Goal: Task Accomplishment & Management: Complete application form

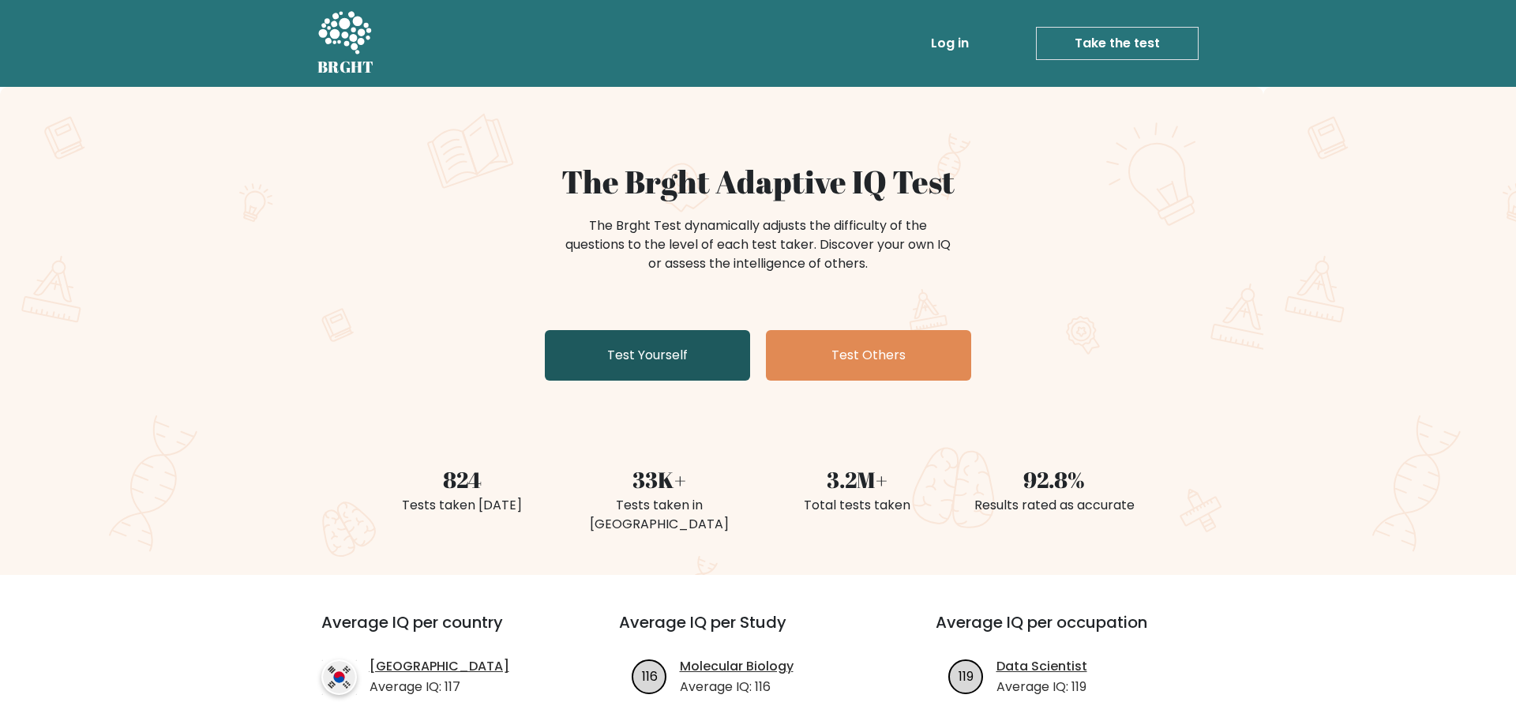
click at [640, 365] on link "Test Yourself" at bounding box center [647, 355] width 205 height 51
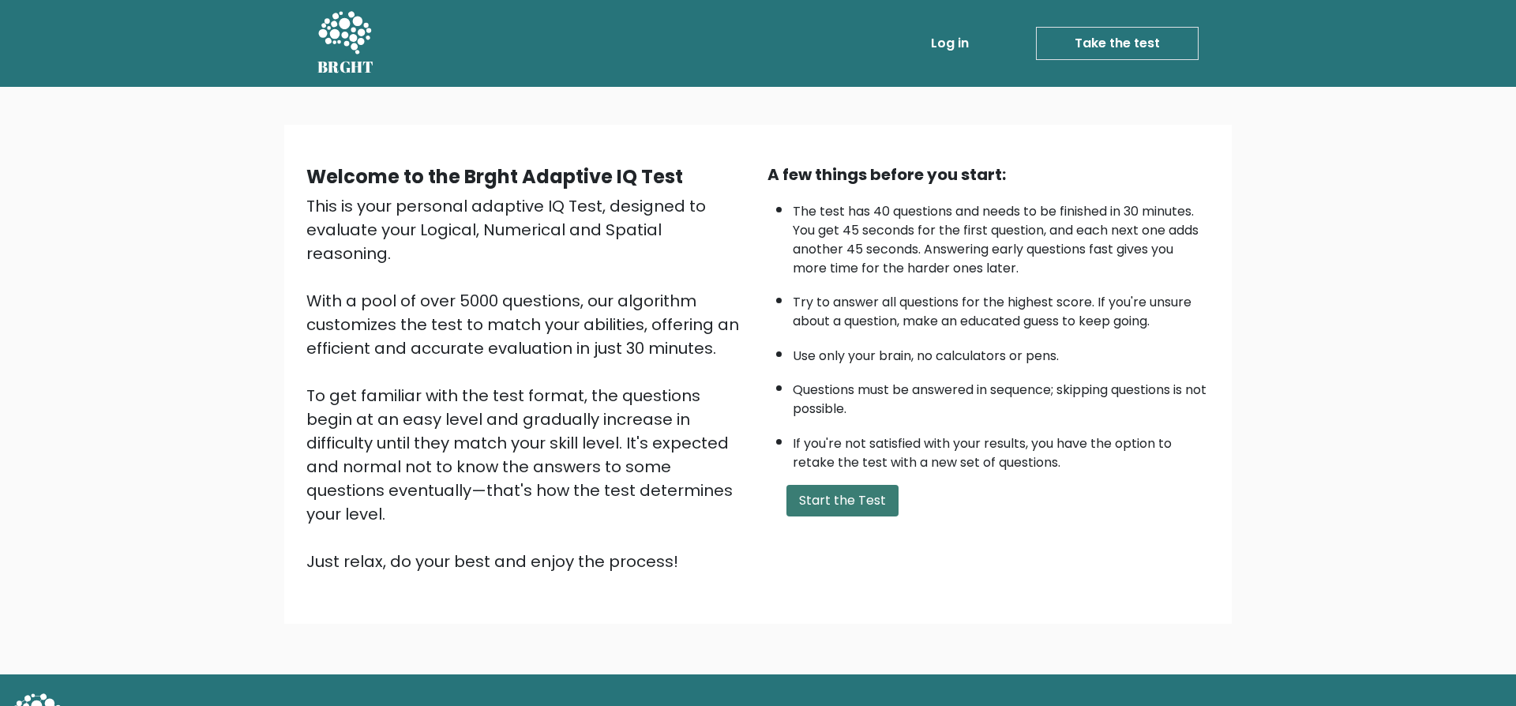
click at [839, 516] on button "Start the Test" at bounding box center [842, 501] width 112 height 32
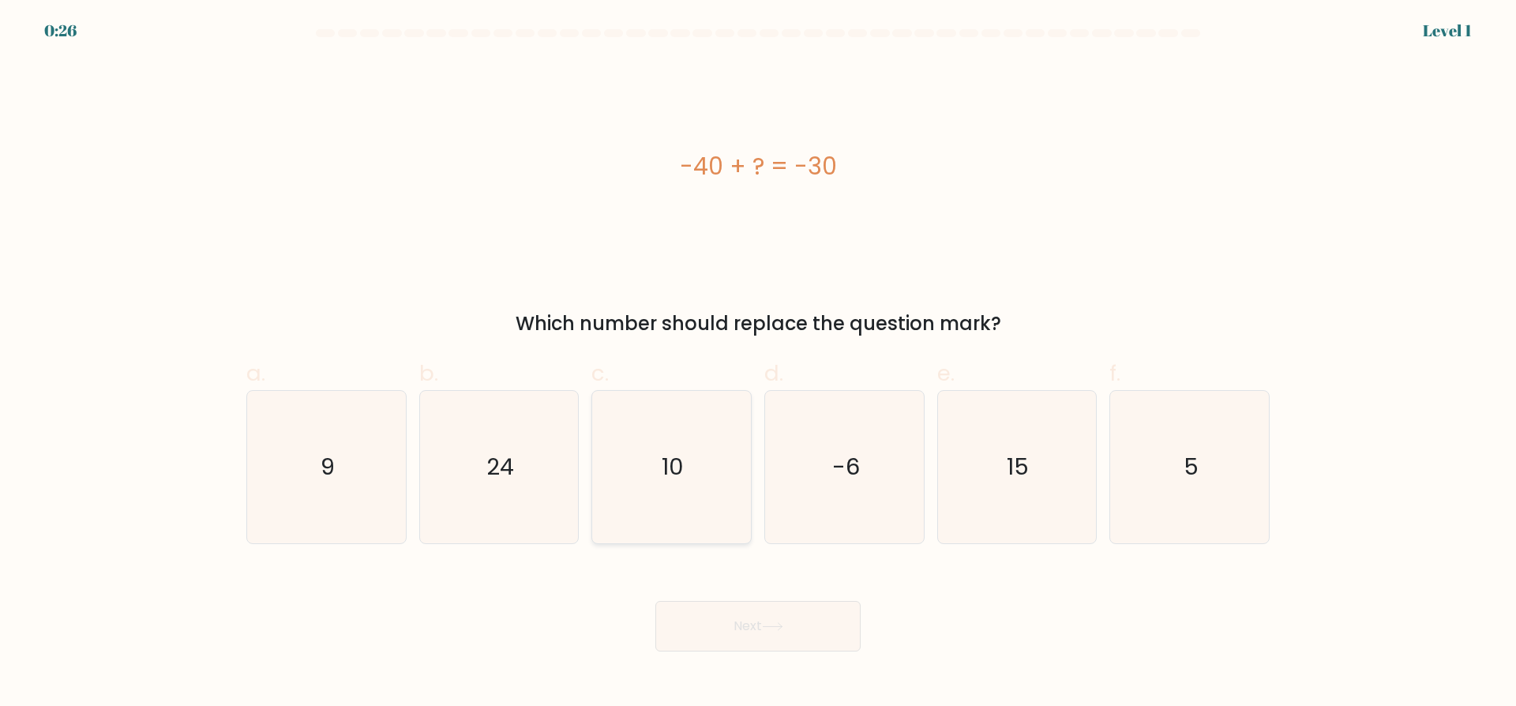
click at [684, 431] on icon "10" at bounding box center [671, 467] width 152 height 152
click at [758, 363] on input "c. 10" at bounding box center [758, 358] width 1 height 10
radio input "true"
click at [684, 431] on icon "10" at bounding box center [671, 467] width 151 height 151
click at [758, 363] on input "c. 10" at bounding box center [758, 358] width 1 height 10
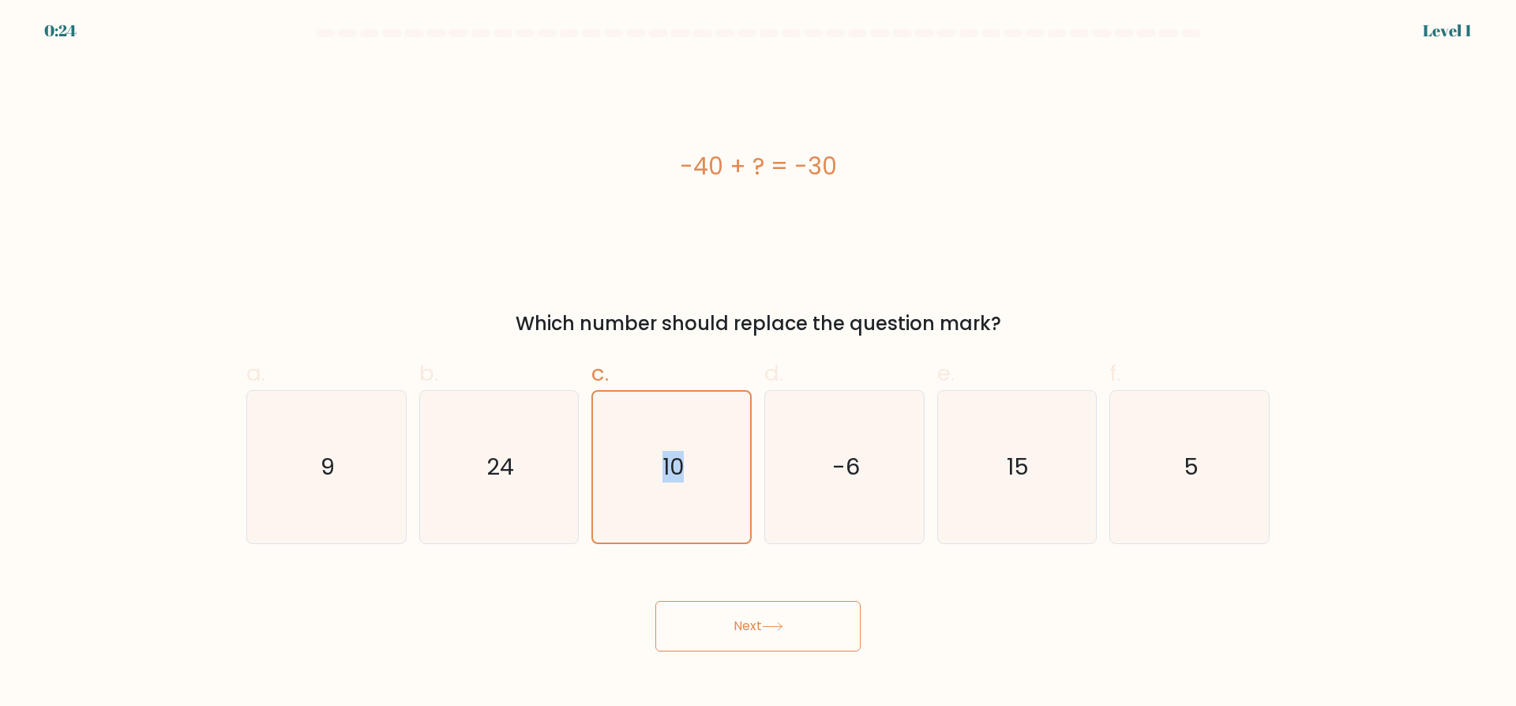
click at [714, 627] on button "Next" at bounding box center [757, 626] width 205 height 51
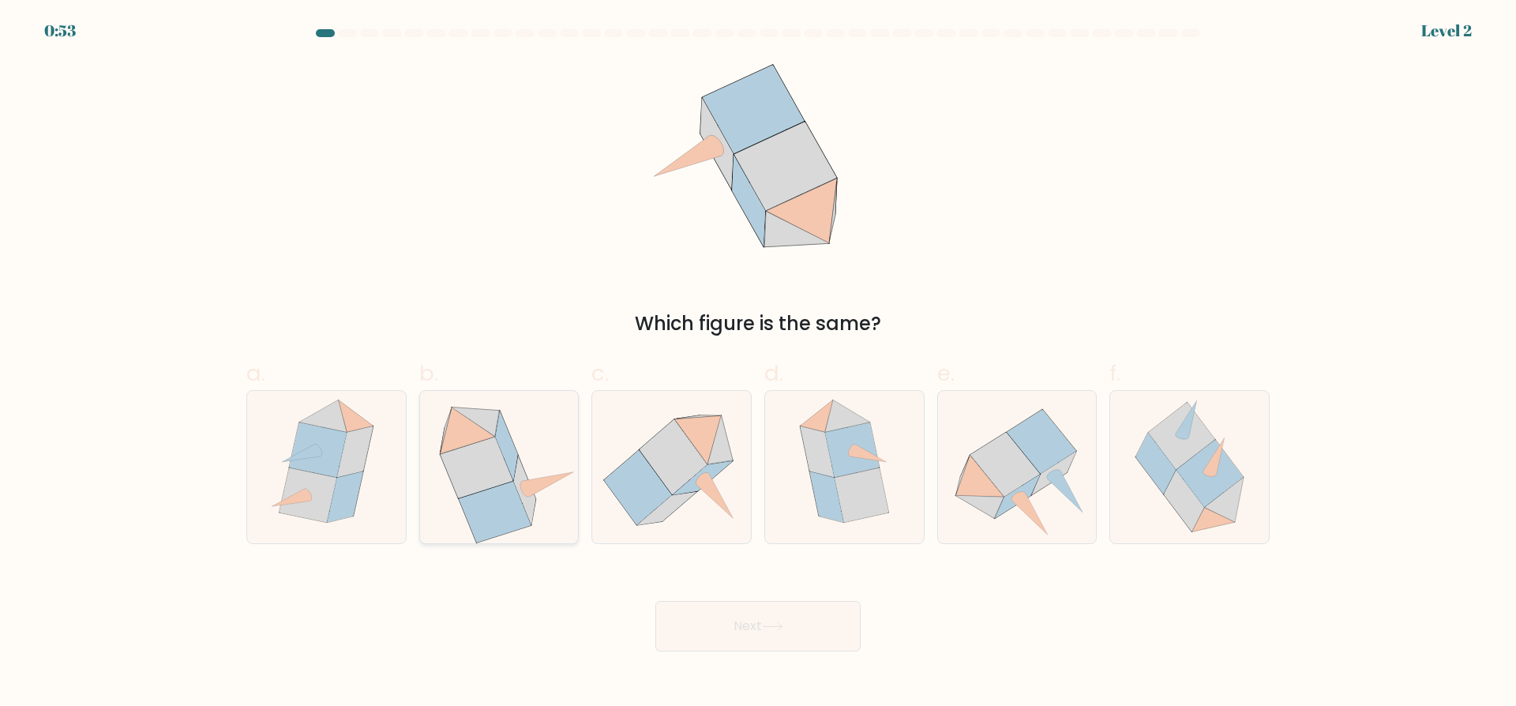
click at [530, 464] on icon at bounding box center [499, 467] width 156 height 152
click at [758, 363] on input "b." at bounding box center [758, 358] width 1 height 10
radio input "true"
click at [747, 606] on button "Next" at bounding box center [757, 626] width 205 height 51
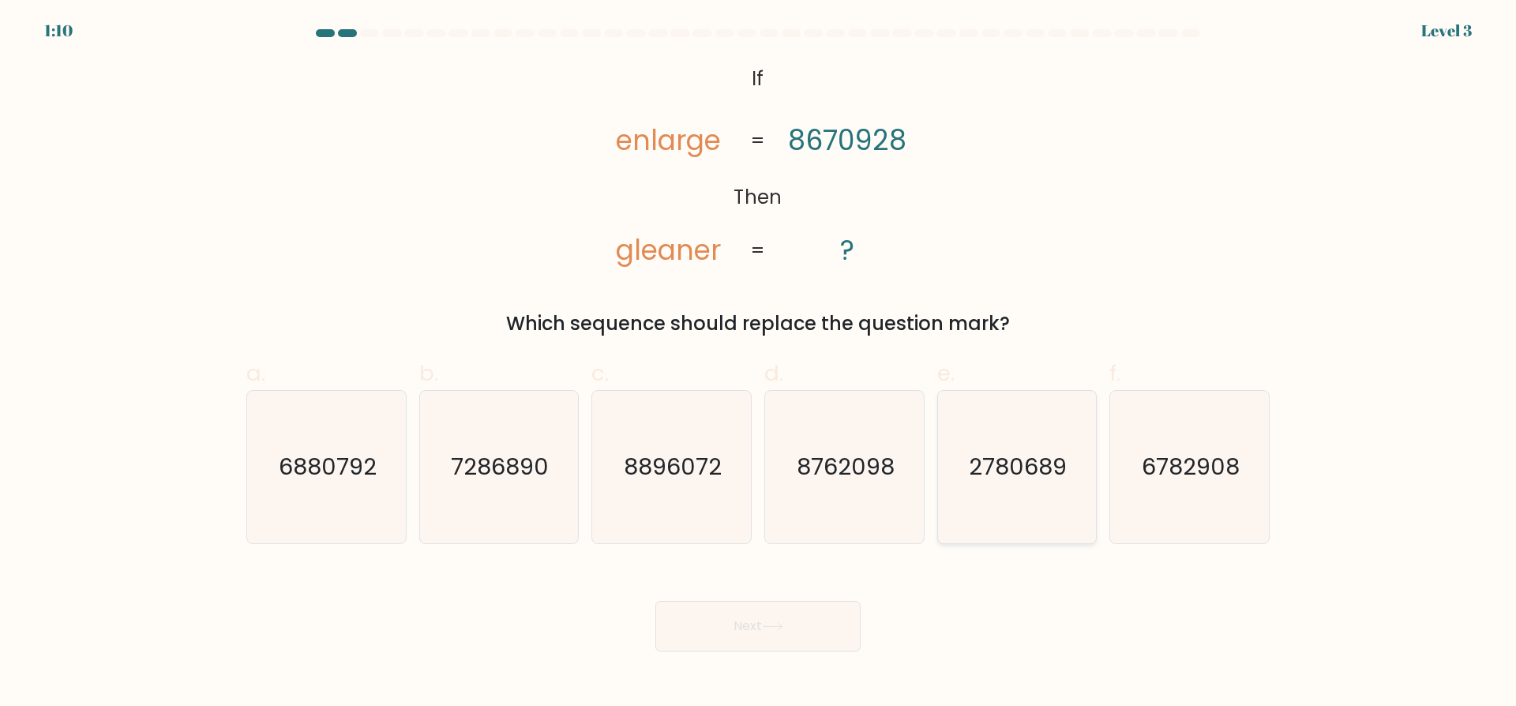
click at [988, 469] on text "2780689" at bounding box center [1018, 467] width 98 height 32
click at [759, 363] on input "e. 2780689" at bounding box center [758, 358] width 1 height 10
radio input "true"
drag, startPoint x: 841, startPoint y: 635, endPoint x: 853, endPoint y: 627, distance: 14.7
click at [854, 628] on button "Next" at bounding box center [757, 626] width 205 height 51
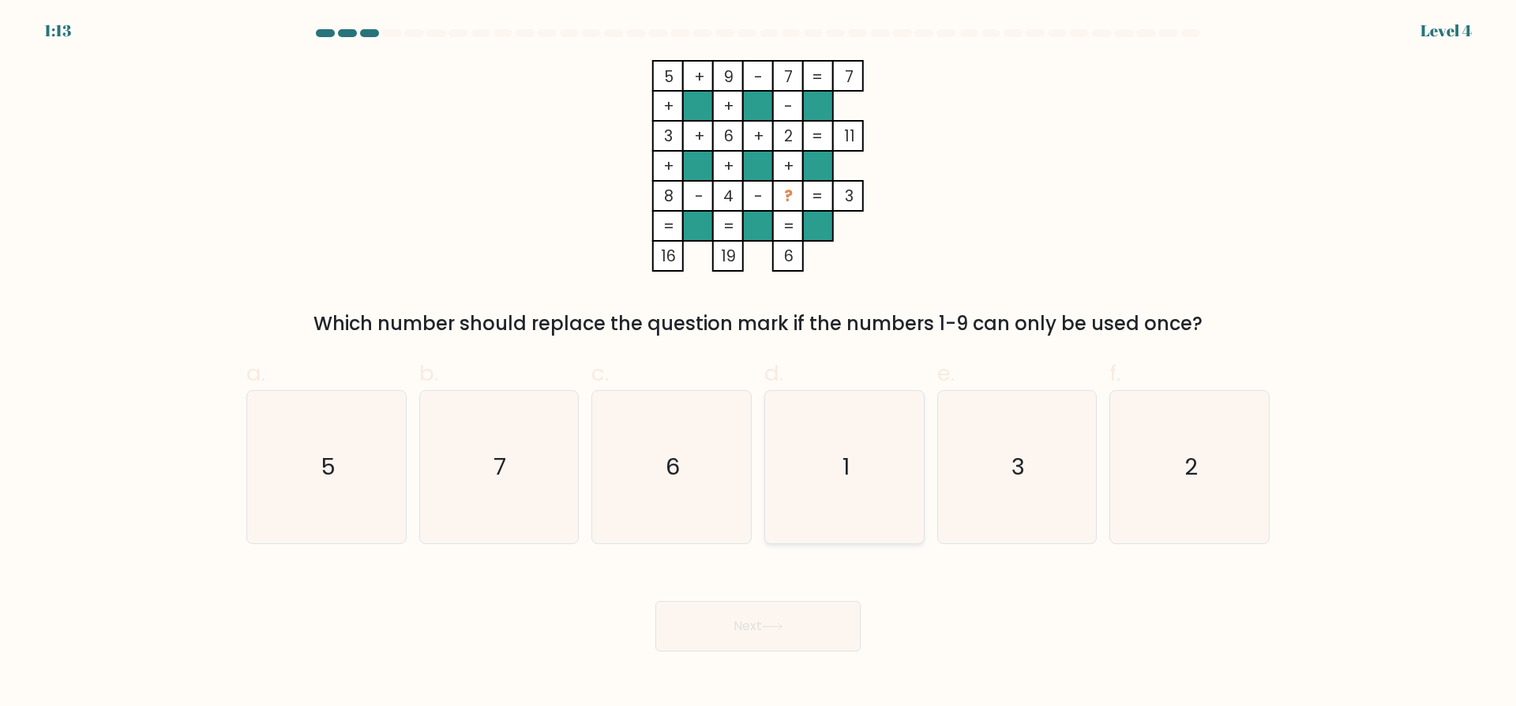
click at [805, 455] on icon "1" at bounding box center [844, 467] width 152 height 152
click at [759, 363] on input "d. 1" at bounding box center [758, 358] width 1 height 10
radio input "true"
click at [769, 625] on icon at bounding box center [772, 626] width 21 height 9
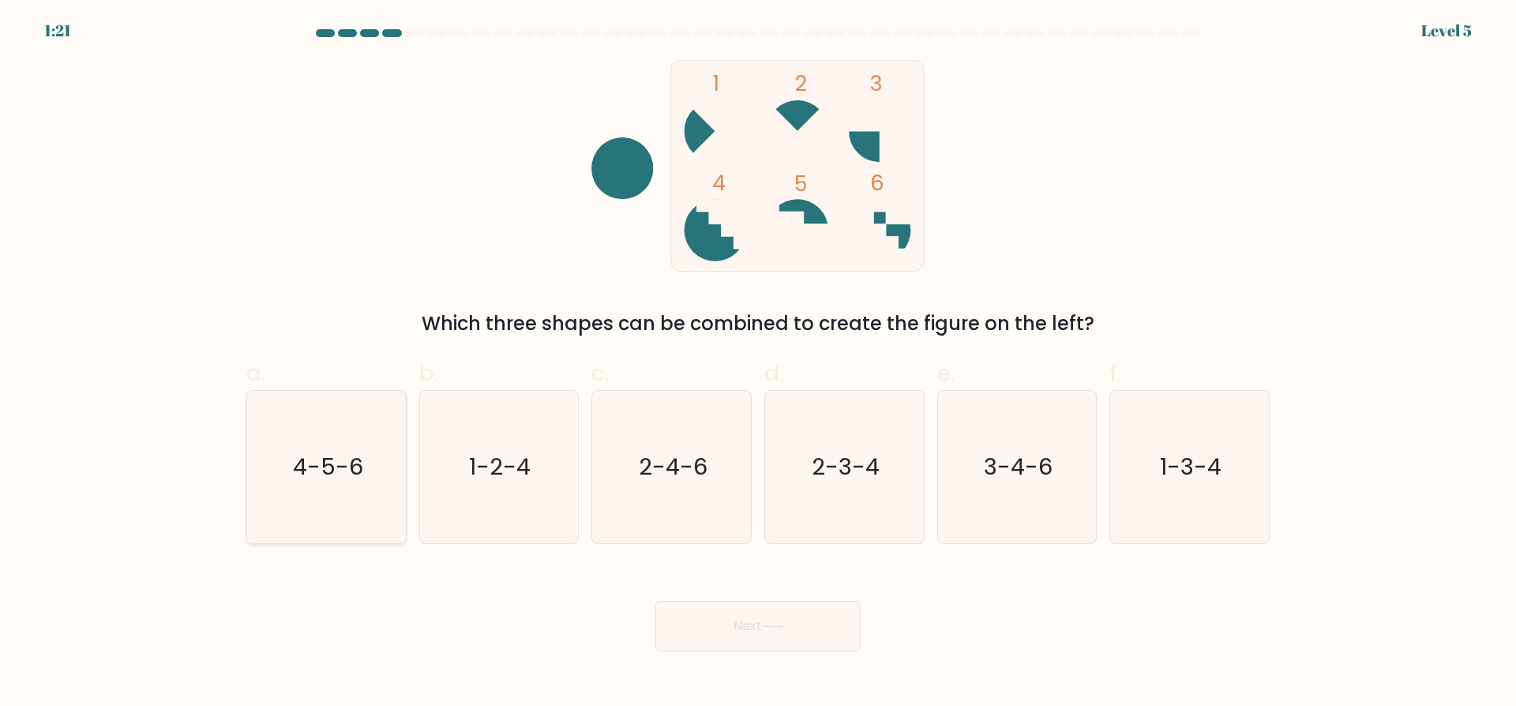
click at [362, 430] on icon "4-5-6" at bounding box center [326, 467] width 152 height 152
click at [758, 363] on input "a. 4-5-6" at bounding box center [758, 358] width 1 height 10
radio input "true"
click at [776, 621] on button "Next" at bounding box center [757, 626] width 205 height 51
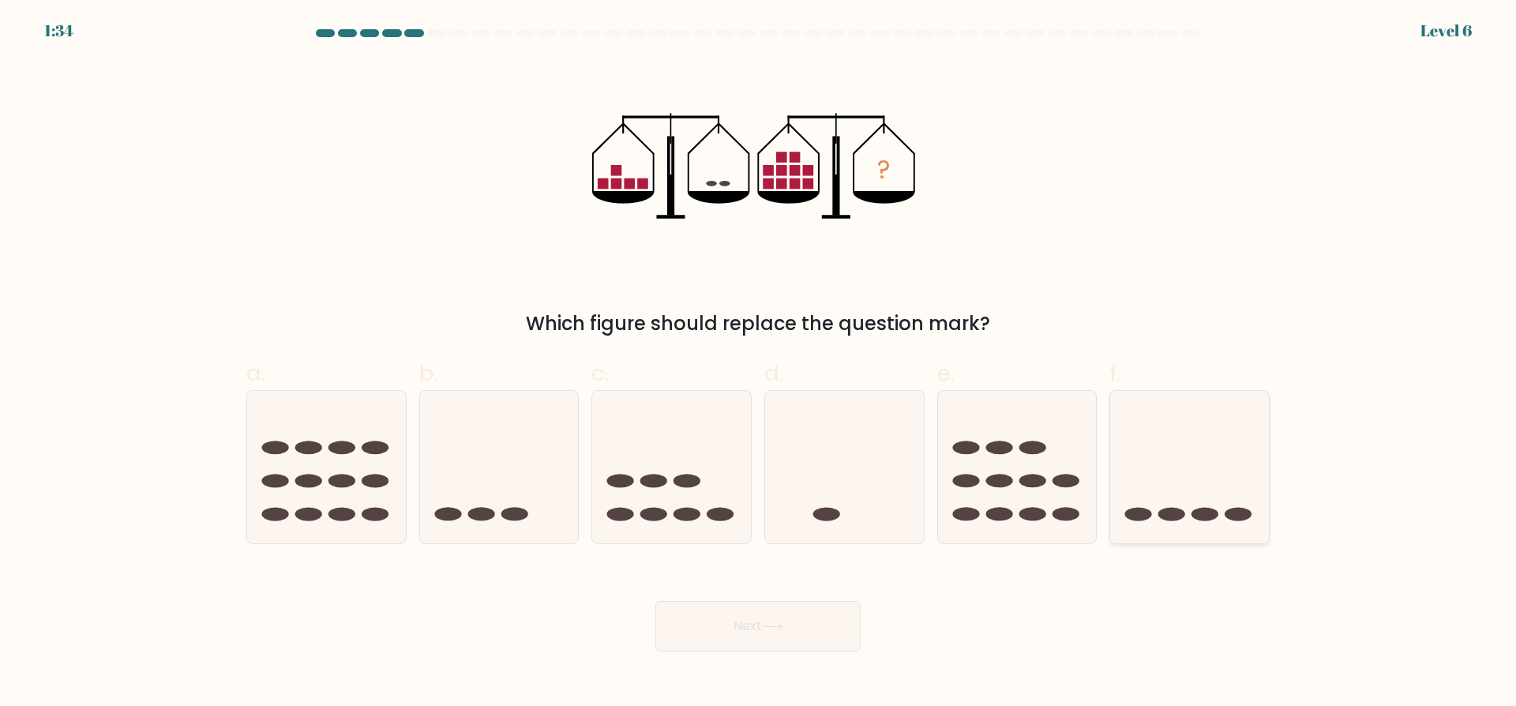
click at [1218, 479] on icon at bounding box center [1189, 466] width 159 height 131
click at [759, 363] on input "f." at bounding box center [758, 358] width 1 height 10
radio input "true"
click at [786, 632] on button "Next" at bounding box center [757, 626] width 205 height 51
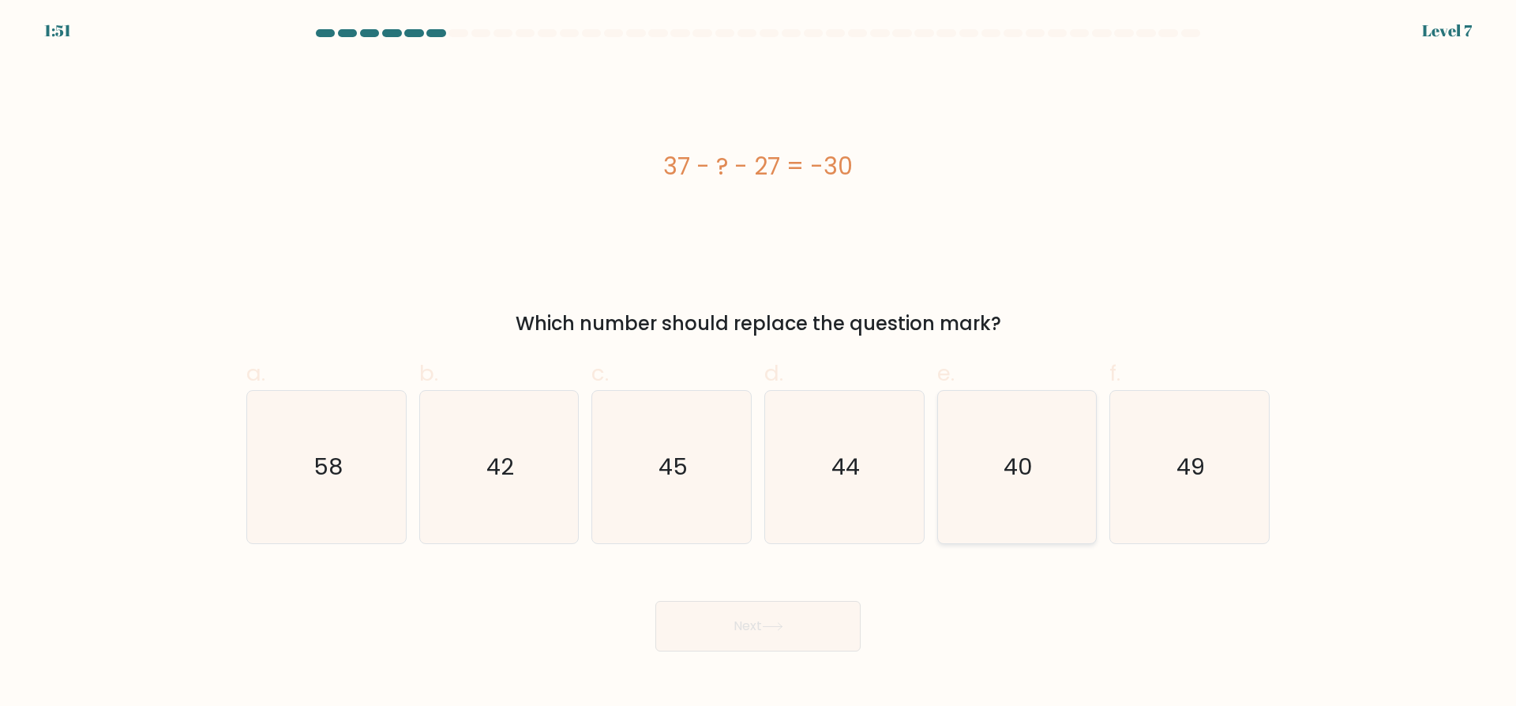
click at [1014, 459] on text "40" at bounding box center [1017, 467] width 29 height 32
click at [759, 363] on input "e. 40" at bounding box center [758, 358] width 1 height 10
radio input "true"
click at [835, 634] on button "Next" at bounding box center [757, 626] width 205 height 51
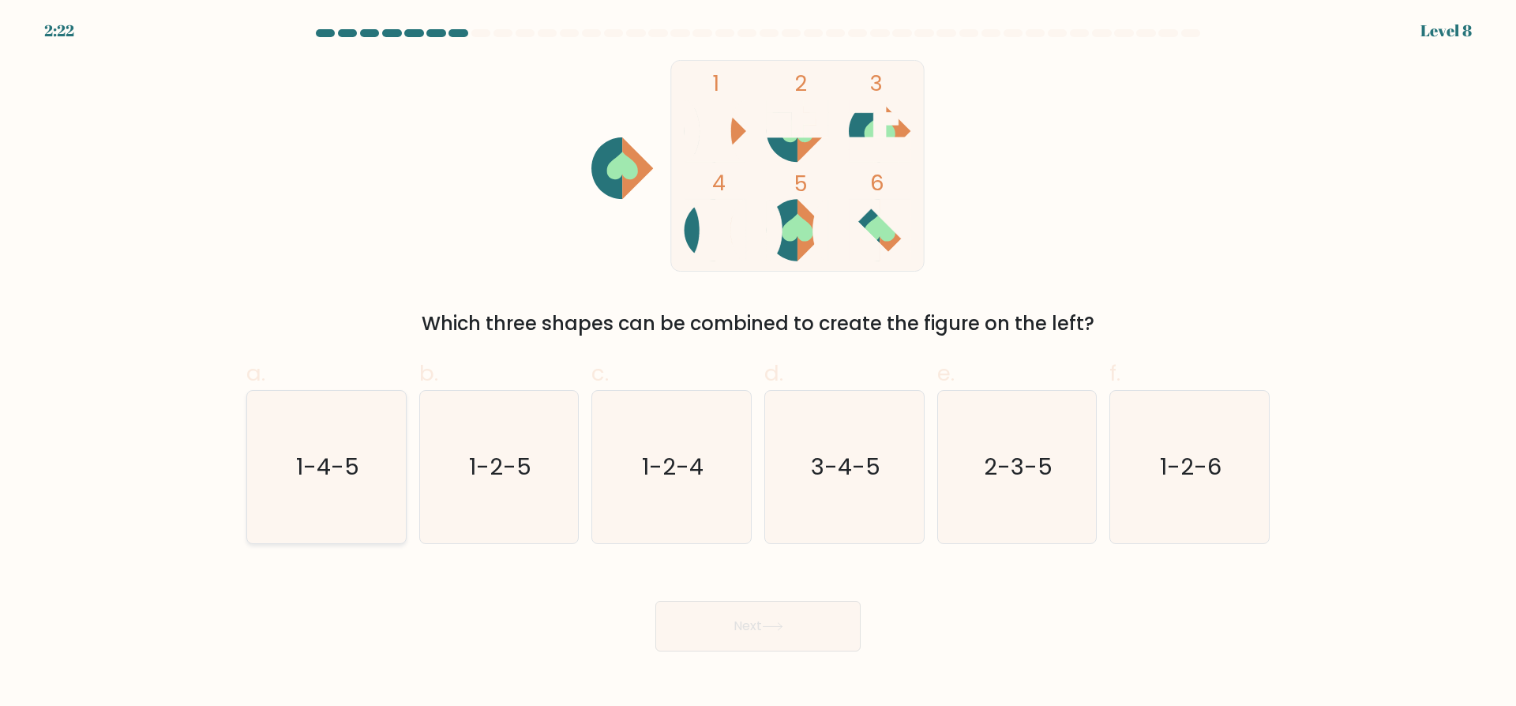
click at [294, 416] on icon "1-4-5" at bounding box center [326, 467] width 152 height 152
click at [758, 363] on input "a. 1-4-5" at bounding box center [758, 358] width 1 height 10
radio input "true"
click at [696, 619] on button "Next" at bounding box center [757, 626] width 205 height 51
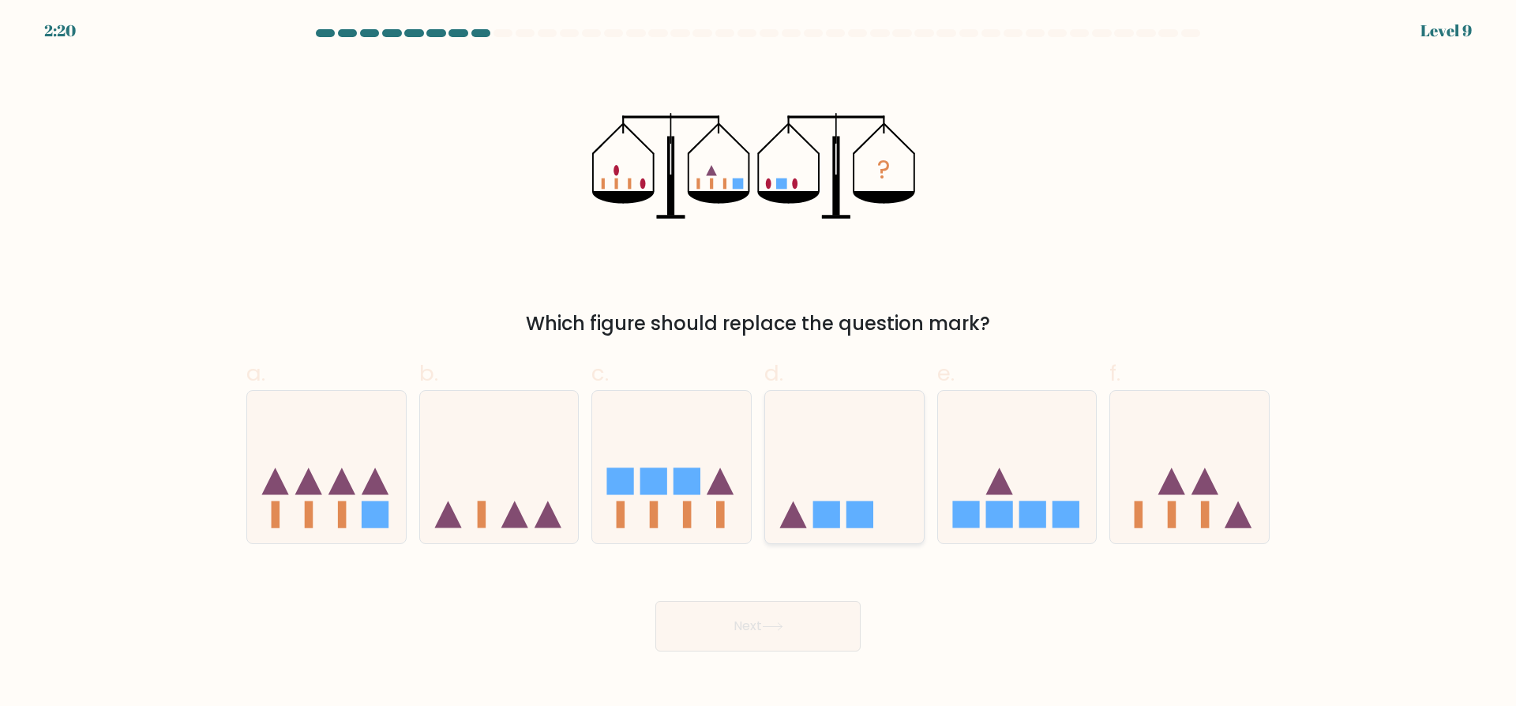
click at [789, 497] on icon at bounding box center [844, 466] width 159 height 131
click at [759, 363] on input "d." at bounding box center [758, 358] width 1 height 10
radio input "true"
click at [780, 614] on button "Next" at bounding box center [757, 626] width 205 height 51
